Goal: Find contact information: Find contact information

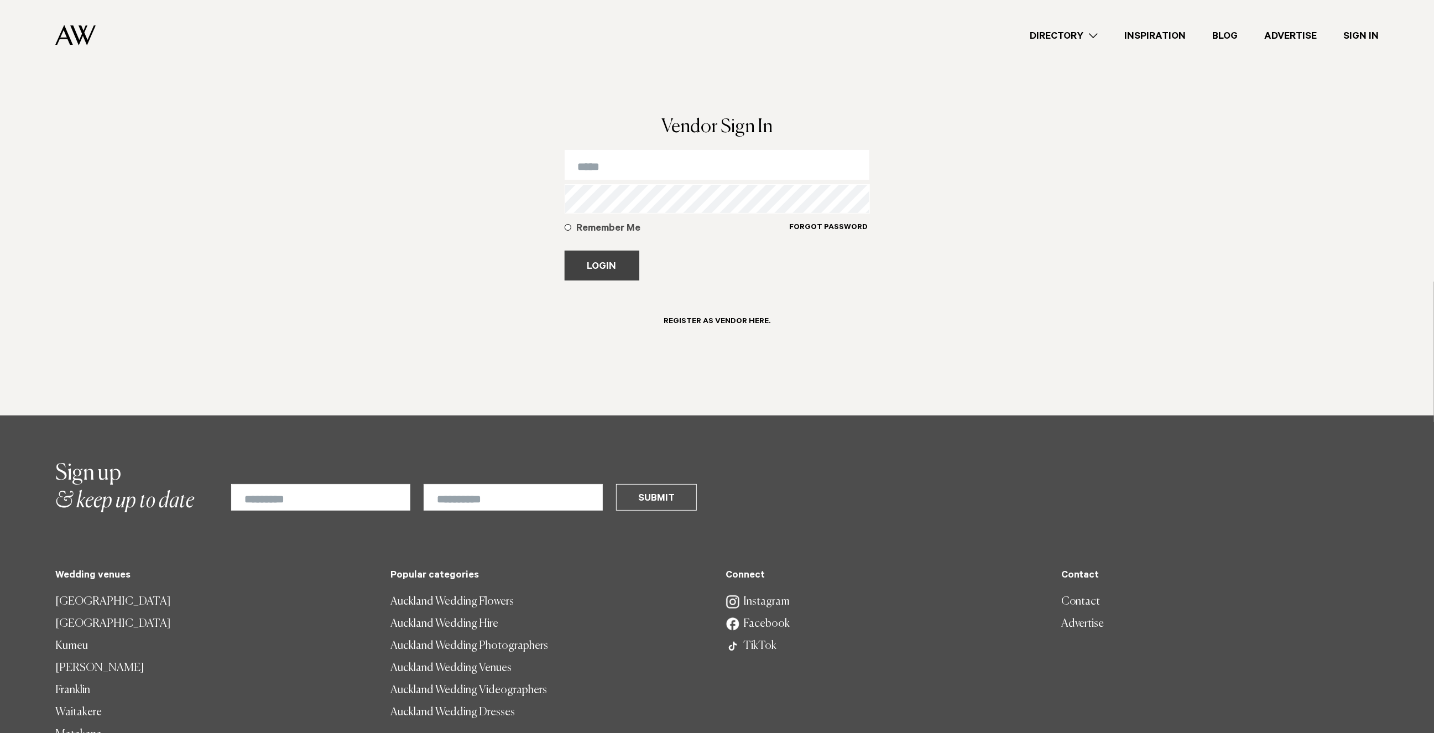
type input "**********"
click at [596, 259] on button "Login" at bounding box center [602, 266] width 75 height 30
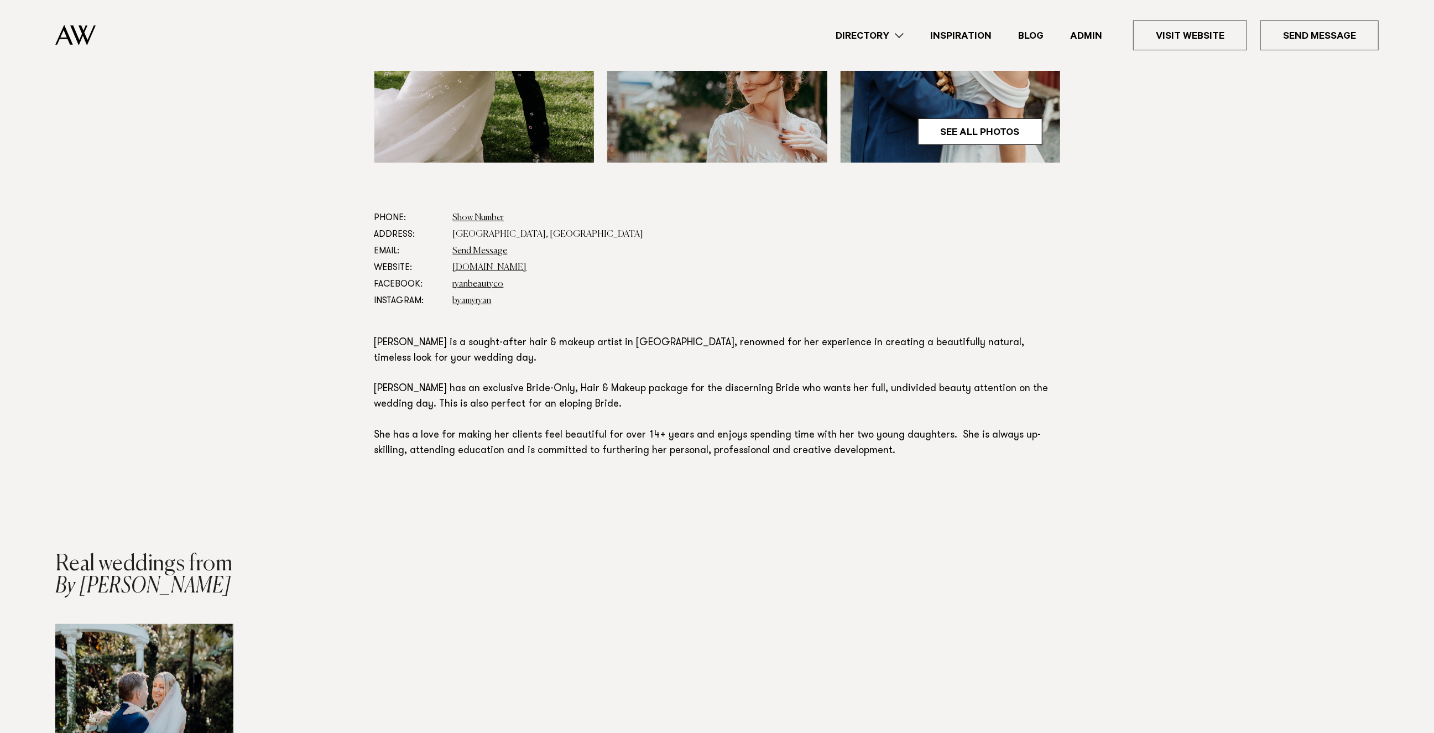
scroll to position [531, 0]
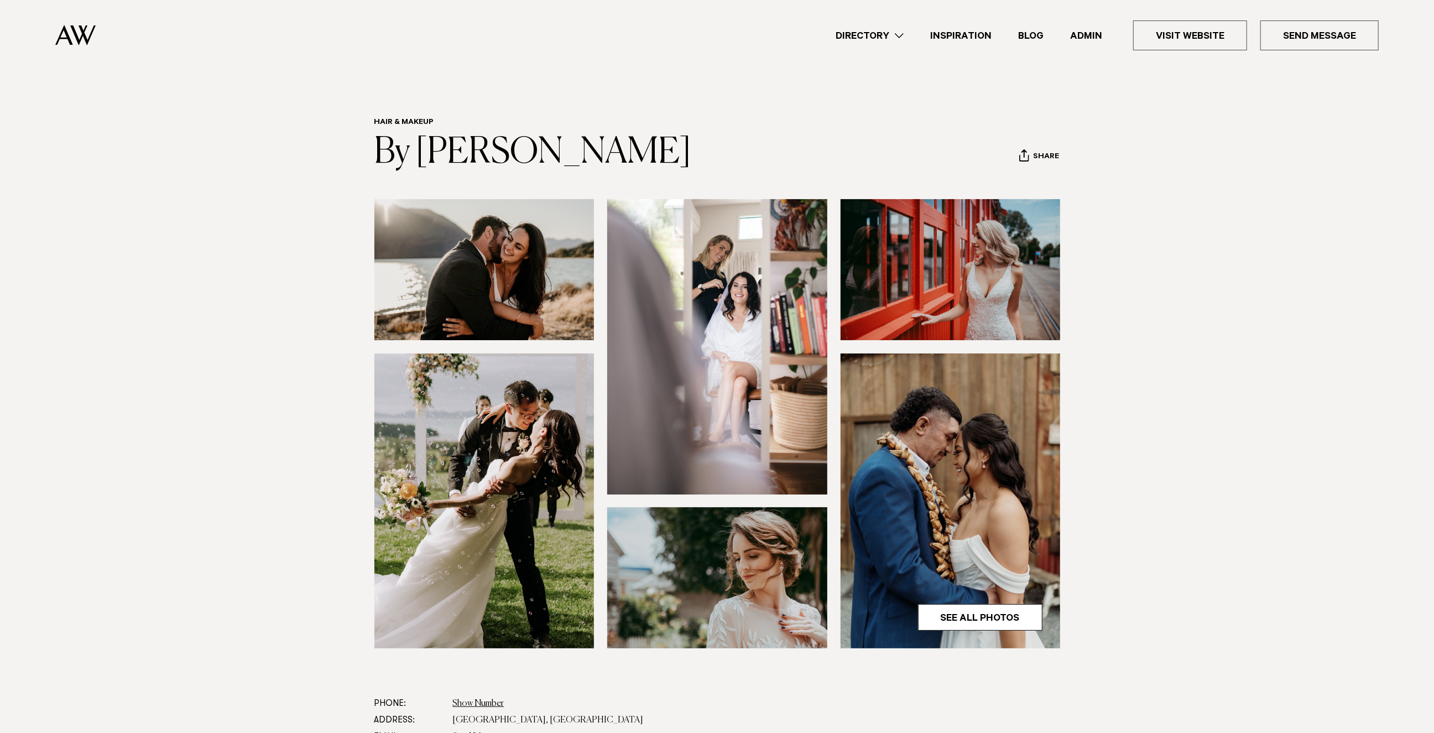
scroll to position [128, 0]
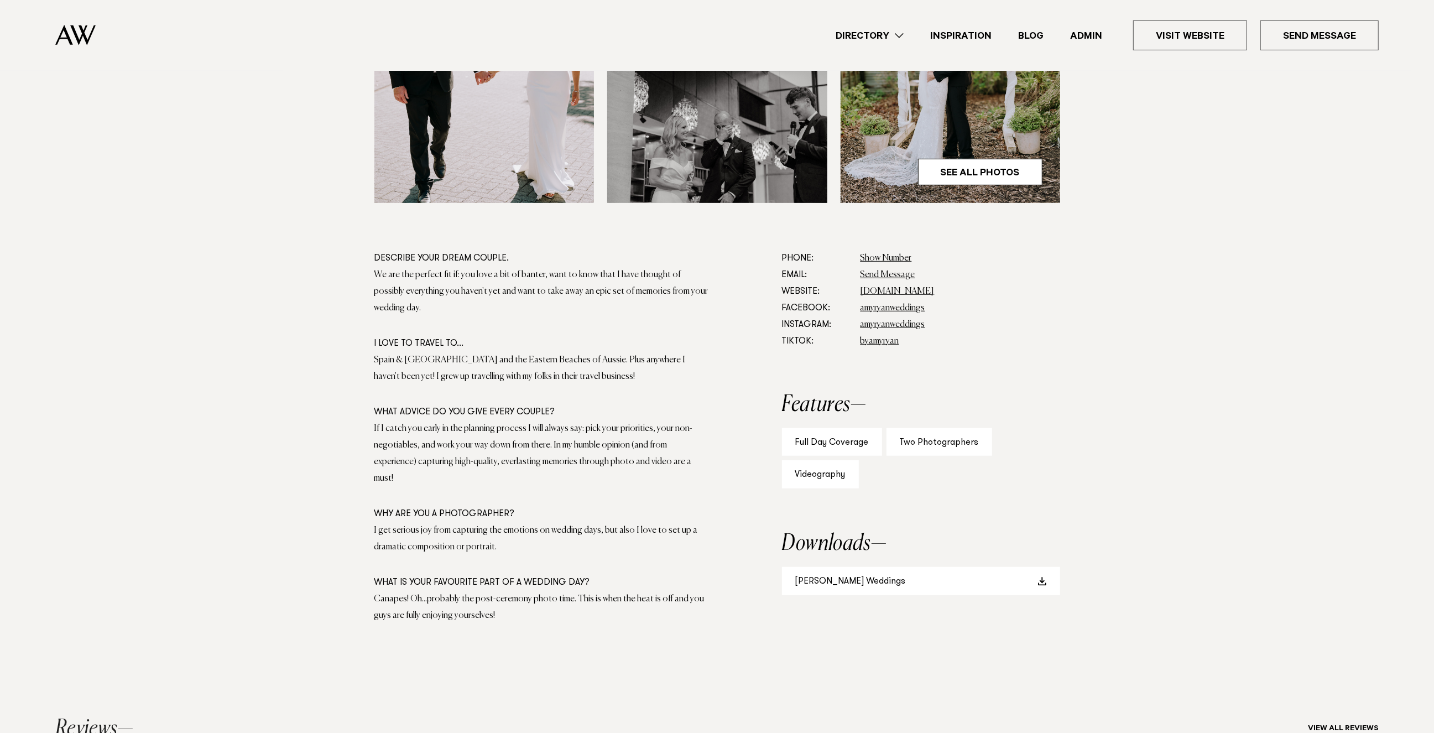
scroll to position [529, 0]
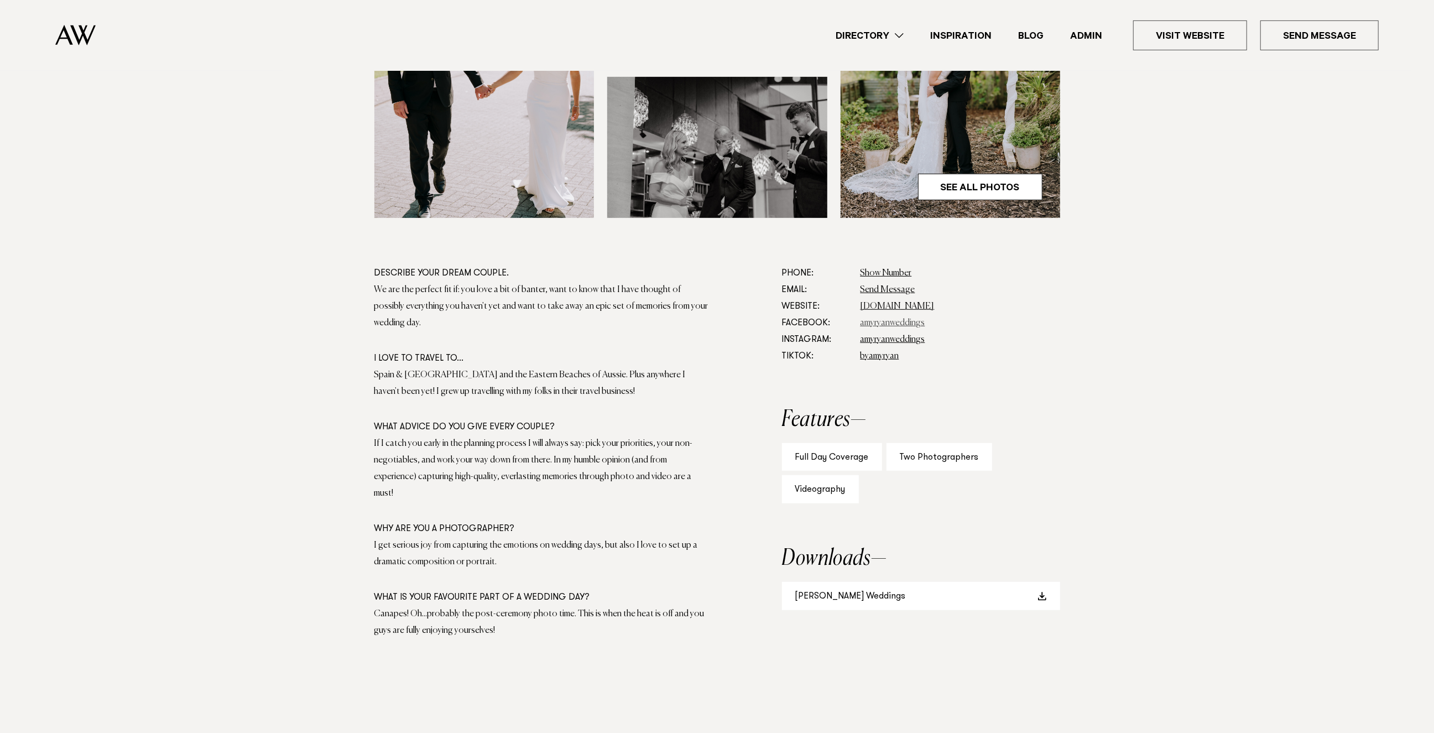
click at [902, 324] on link "amyryanweddings" at bounding box center [893, 323] width 65 height 9
click at [897, 337] on link "amyryanweddings" at bounding box center [893, 339] width 65 height 9
click at [887, 353] on link "byamyryan" at bounding box center [880, 356] width 39 height 9
